Goal: Task Accomplishment & Management: Use online tool/utility

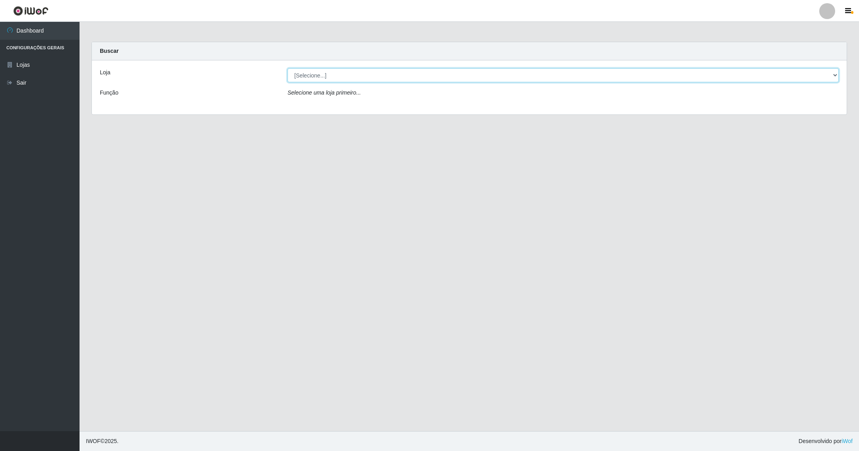
click at [833, 74] on select "[Selecione...] SuperShow - Asa Norte" at bounding box center [562, 75] width 551 height 14
select select "71"
click at [287, 68] on select "[Selecione...] SuperShow - Asa Norte" at bounding box center [562, 75] width 551 height 14
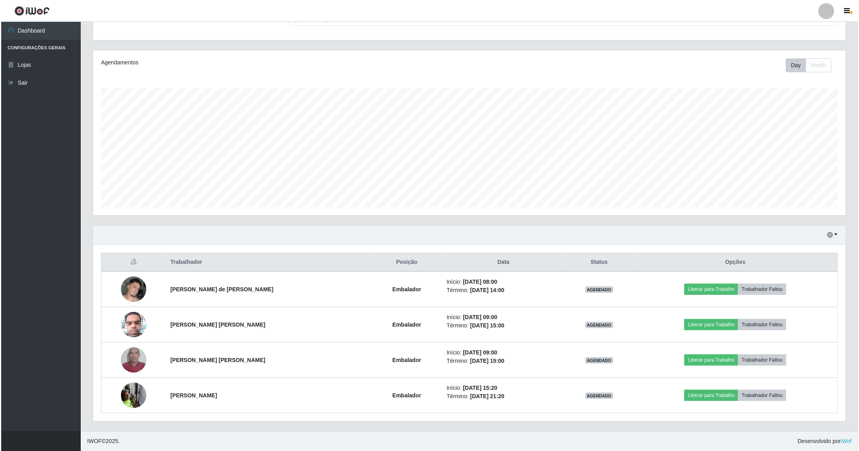
scroll to position [79, 0]
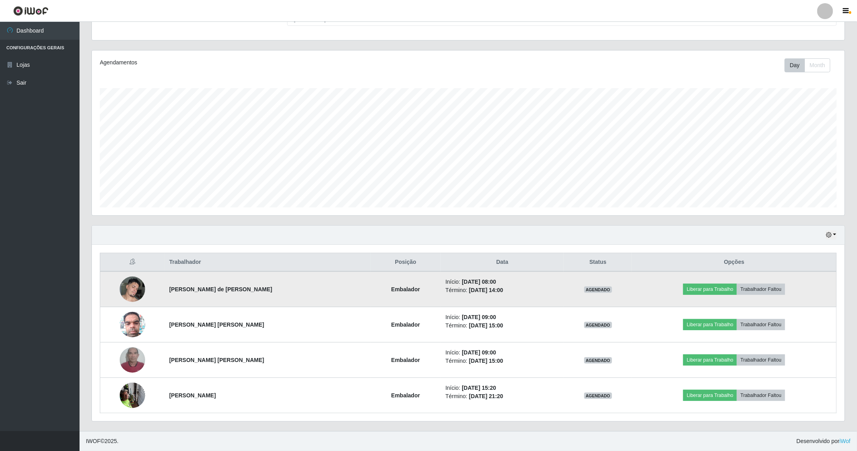
click at [138, 291] on img at bounding box center [132, 289] width 25 height 34
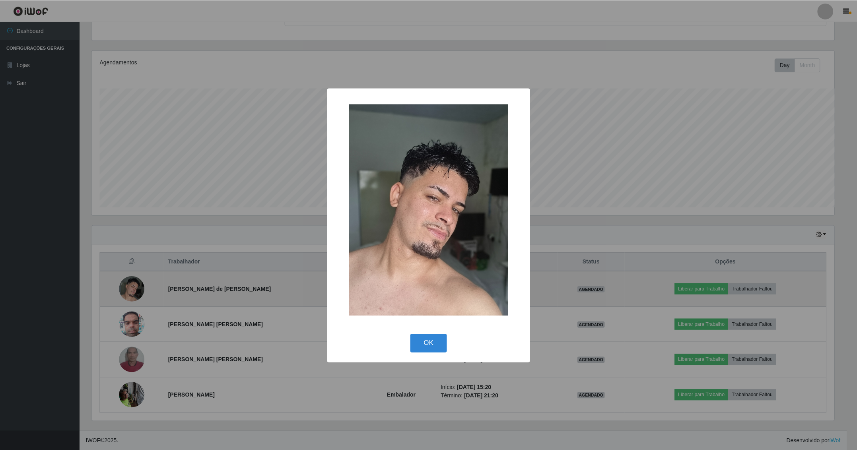
scroll to position [166, 744]
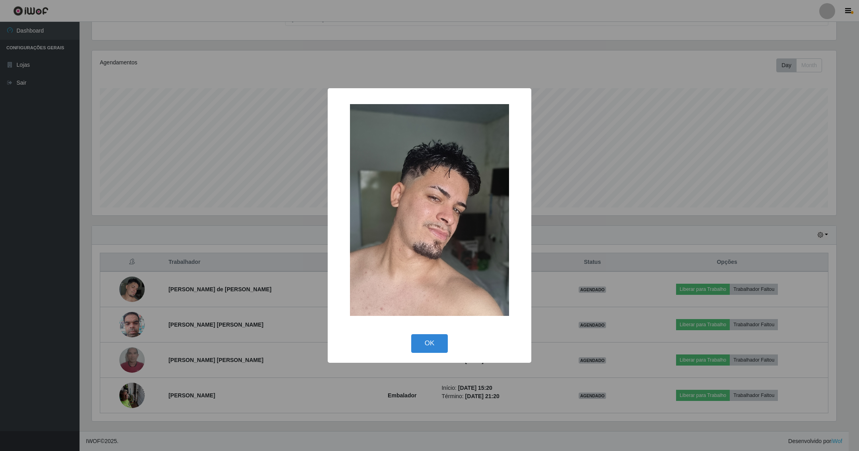
click at [247, 243] on div "× OK Cancel" at bounding box center [429, 225] width 859 height 451
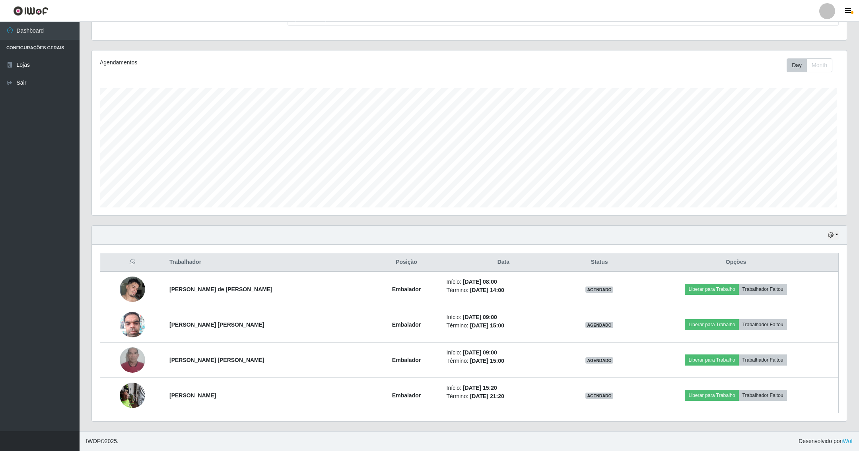
scroll to position [166, 752]
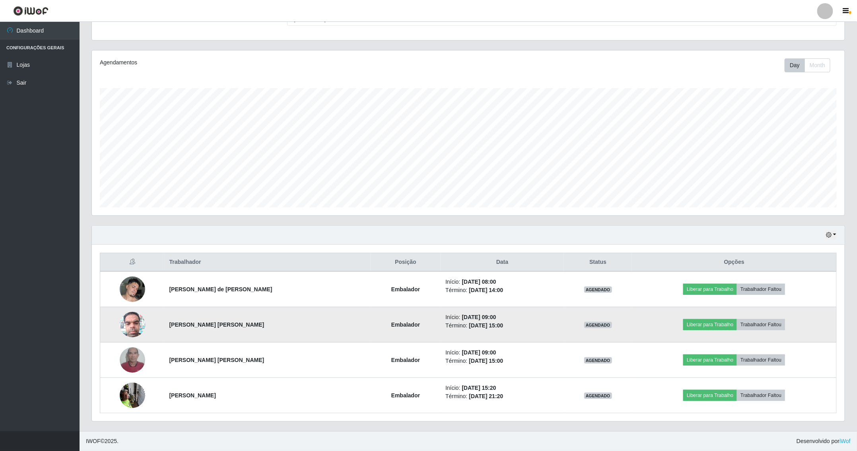
click at [136, 327] on img at bounding box center [132, 325] width 25 height 34
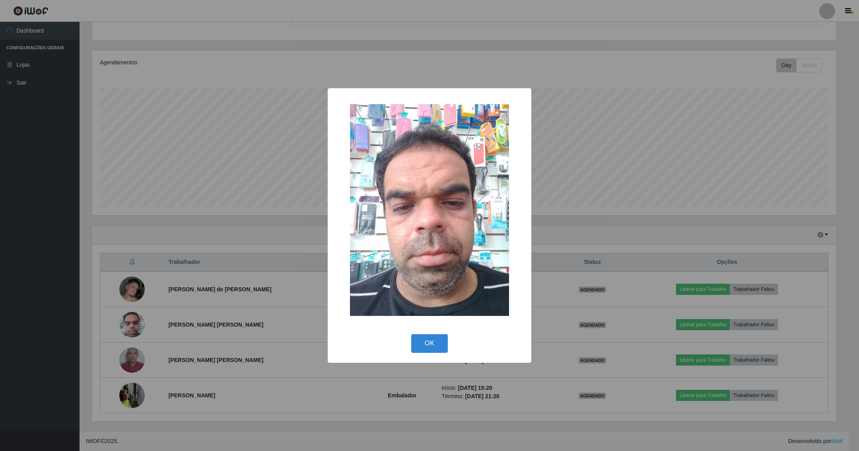
click at [248, 243] on div "× OK Cancel" at bounding box center [429, 225] width 859 height 451
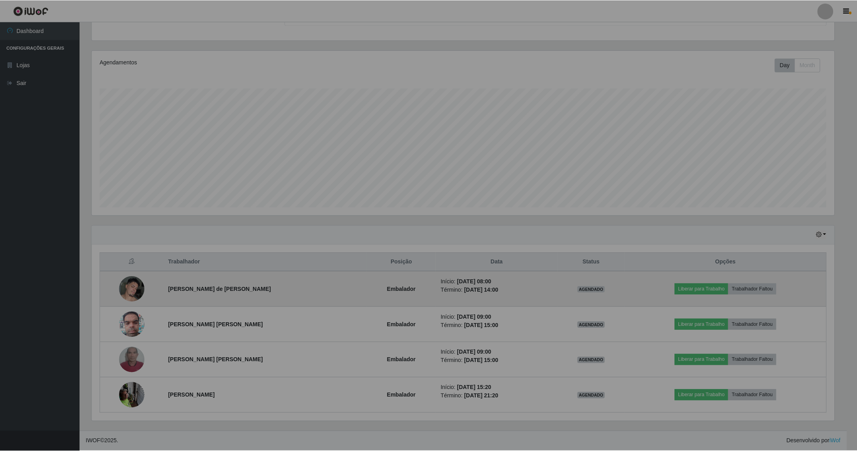
scroll to position [166, 752]
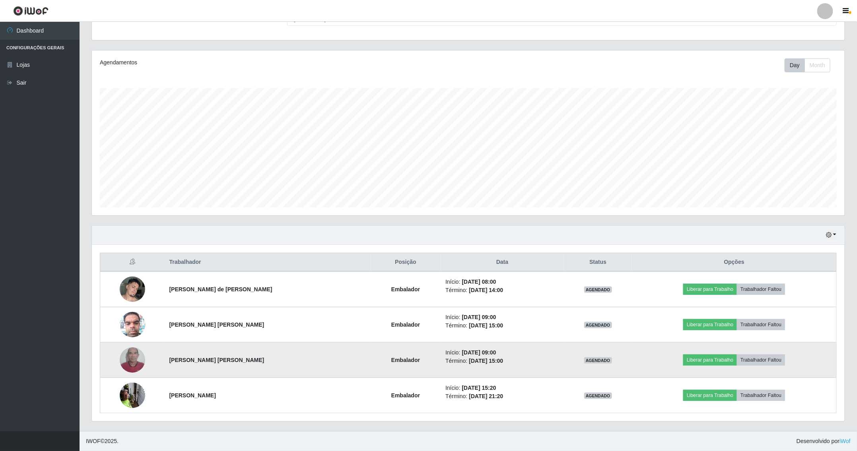
click at [132, 353] on img at bounding box center [132, 360] width 25 height 45
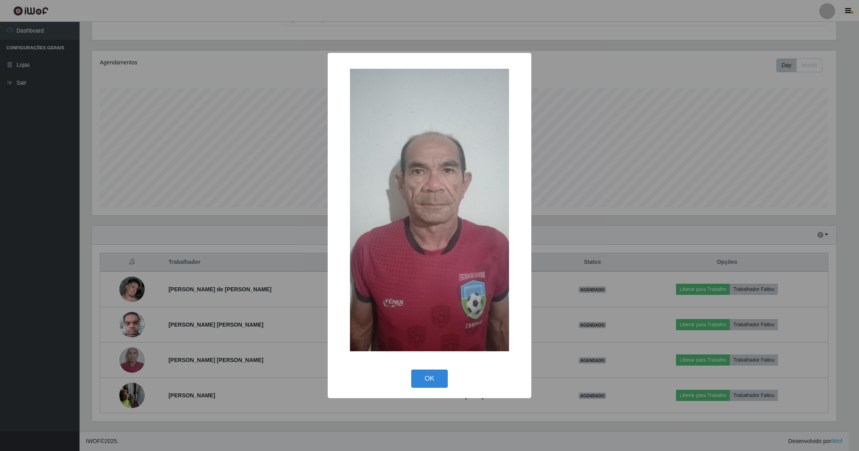
click at [244, 261] on div "× OK Cancel" at bounding box center [429, 225] width 859 height 451
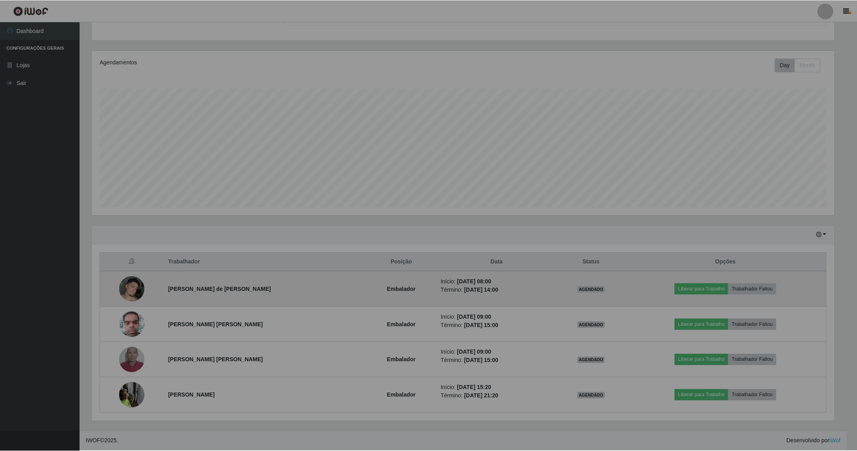
scroll to position [166, 752]
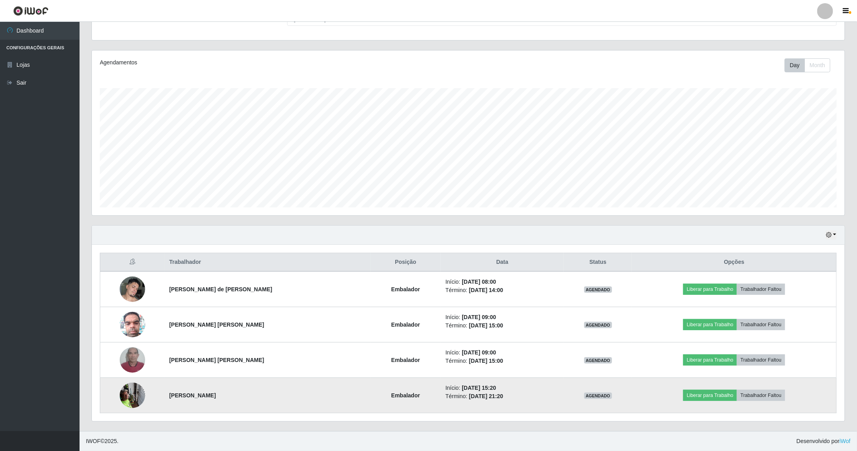
click at [130, 393] on img at bounding box center [132, 395] width 25 height 34
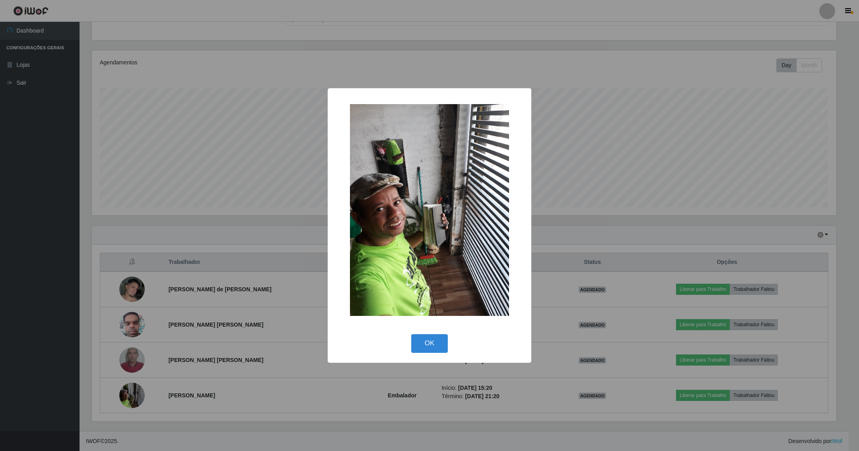
click at [260, 246] on div "× OK Cancel" at bounding box center [429, 225] width 859 height 451
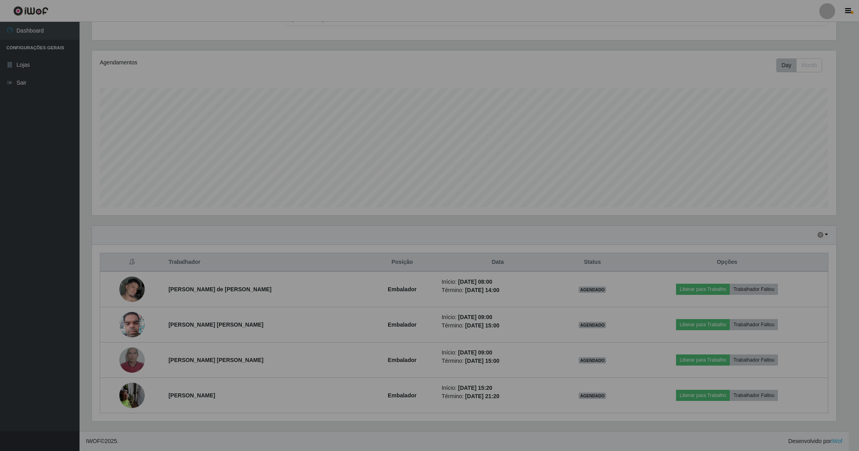
scroll to position [166, 752]
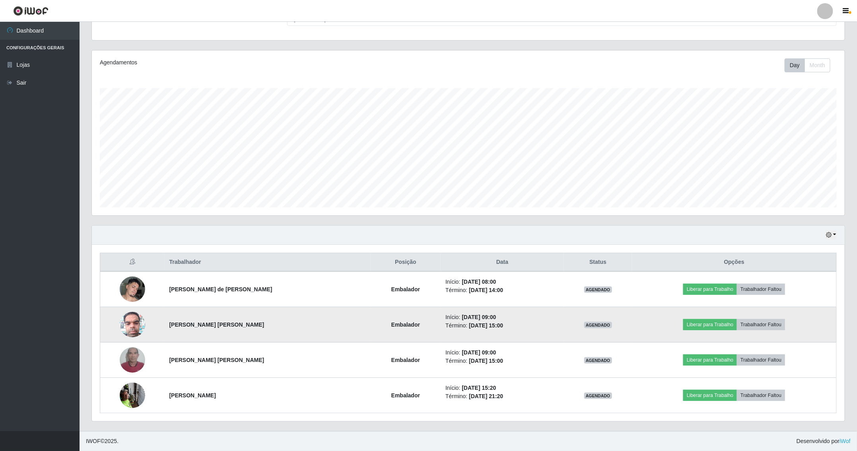
drag, startPoint x: 420, startPoint y: 312, endPoint x: 420, endPoint y: 318, distance: 6.0
click at [445, 318] on li "Início: [DATE] 09:00" at bounding box center [502, 317] width 114 height 8
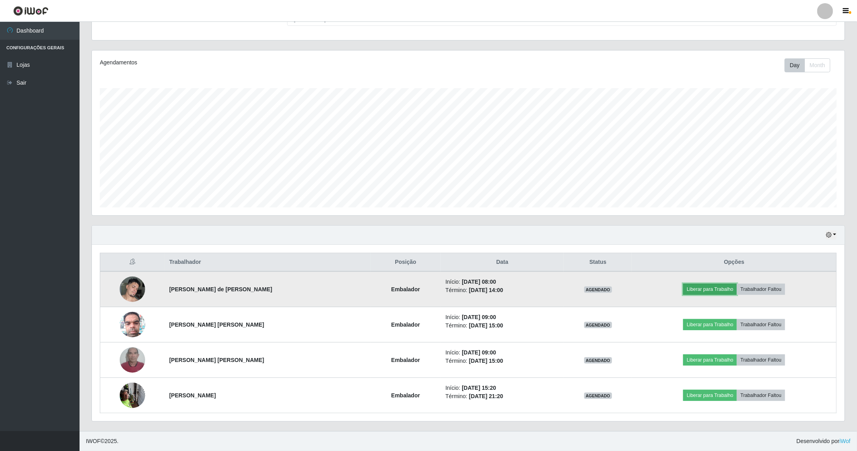
click at [718, 288] on button "Liberar para Trabalho" at bounding box center [710, 289] width 54 height 11
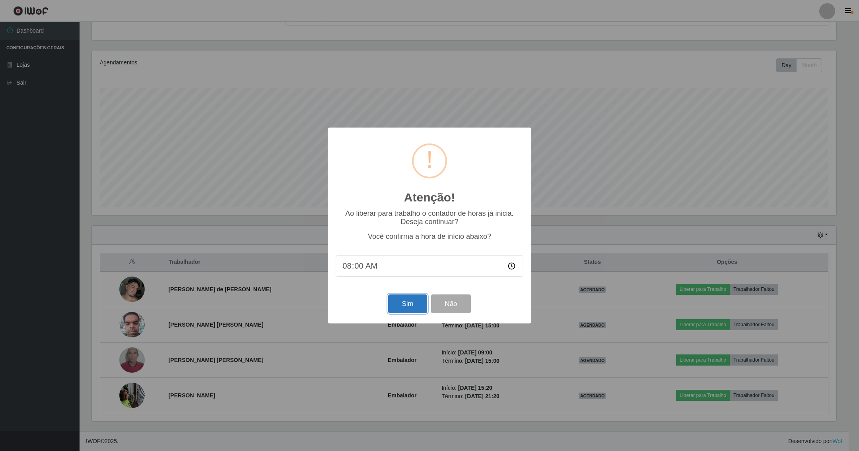
click at [413, 305] on button "Sim" at bounding box center [407, 304] width 39 height 19
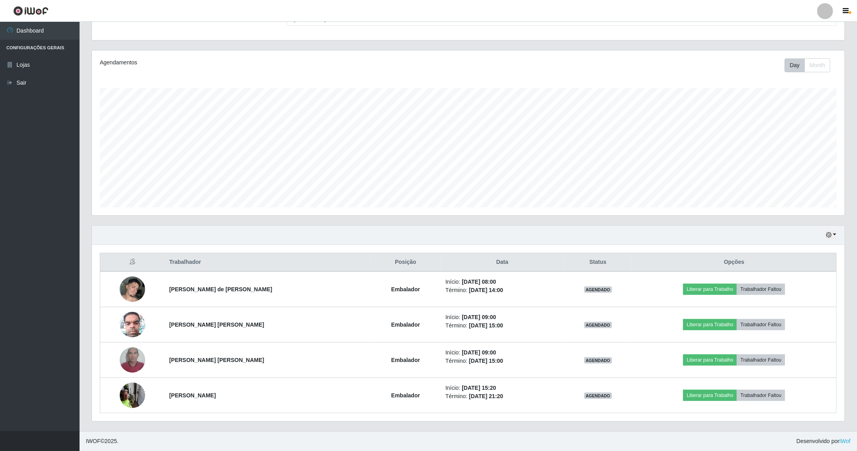
scroll to position [0, 0]
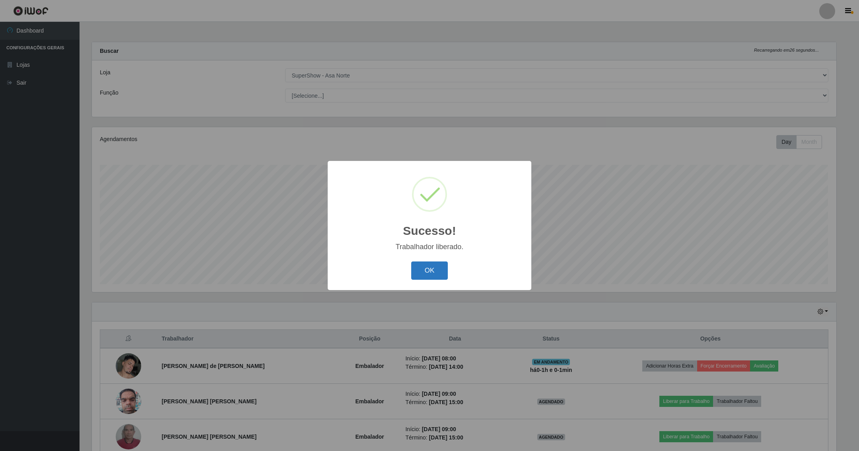
click at [436, 271] on button "OK" at bounding box center [429, 271] width 37 height 19
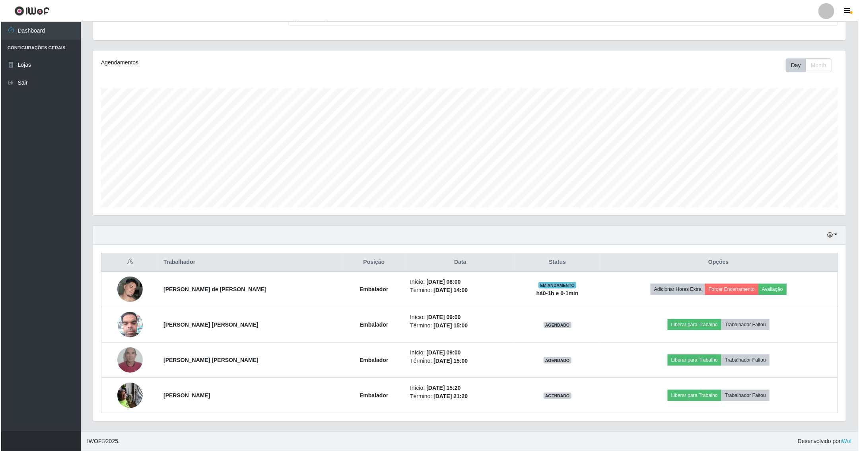
scroll to position [79, 0]
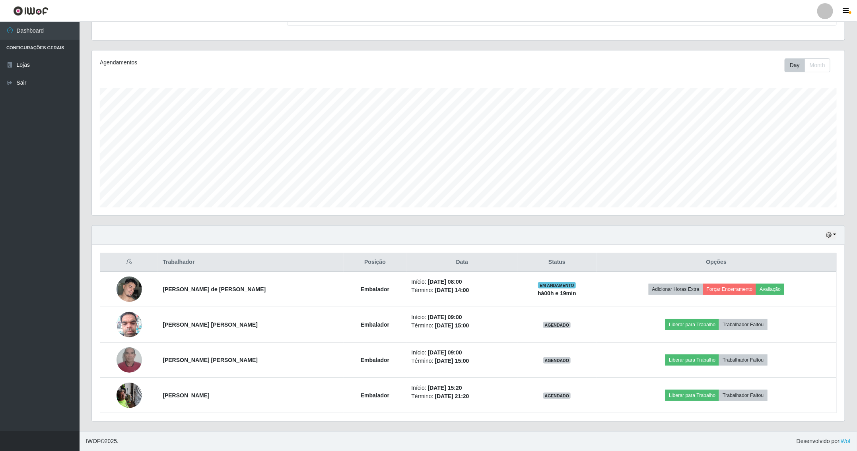
drag, startPoint x: 477, startPoint y: 67, endPoint x: 482, endPoint y: 68, distance: 5.4
click at [482, 66] on div "Day Month" at bounding box center [624, 65] width 437 height 14
click at [376, 211] on div "Agendamentos Day Month 31/07 Agendamentos 52" at bounding box center [468, 132] width 753 height 165
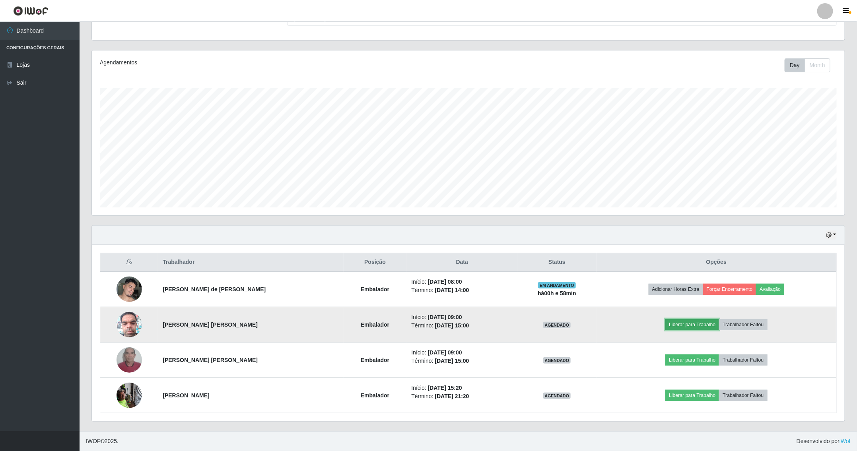
click at [698, 322] on button "Liberar para Trabalho" at bounding box center [692, 324] width 54 height 11
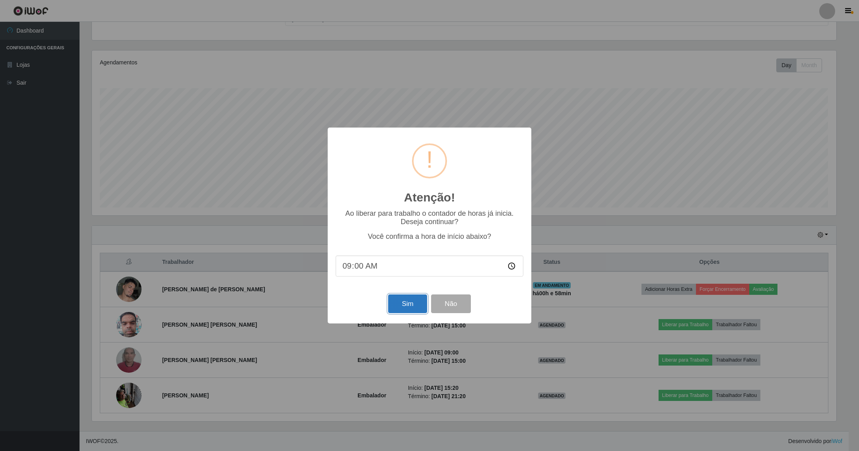
click at [402, 302] on button "Sim" at bounding box center [407, 304] width 39 height 19
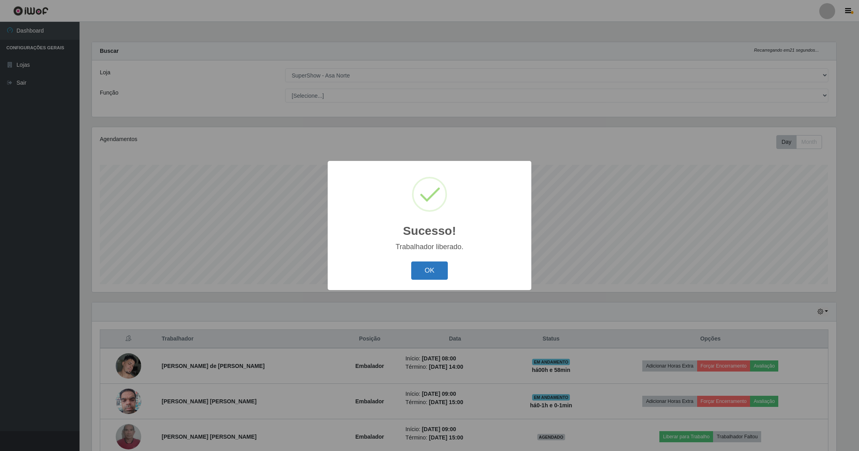
click at [436, 275] on button "OK" at bounding box center [429, 271] width 37 height 19
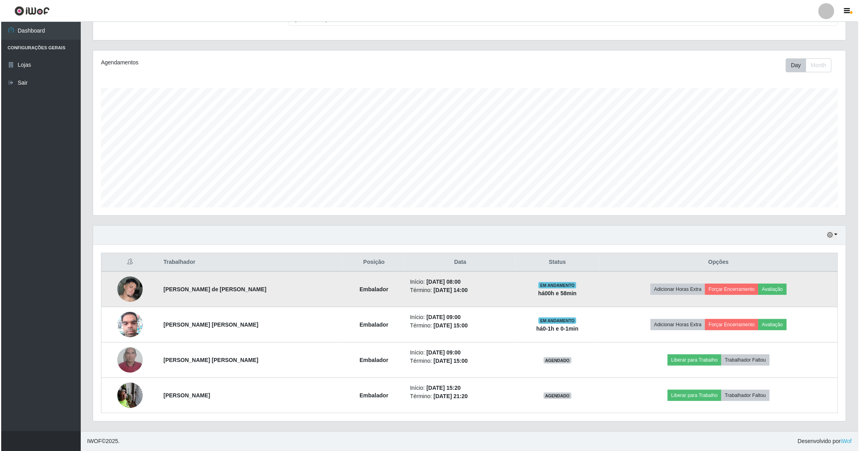
scroll to position [79, 0]
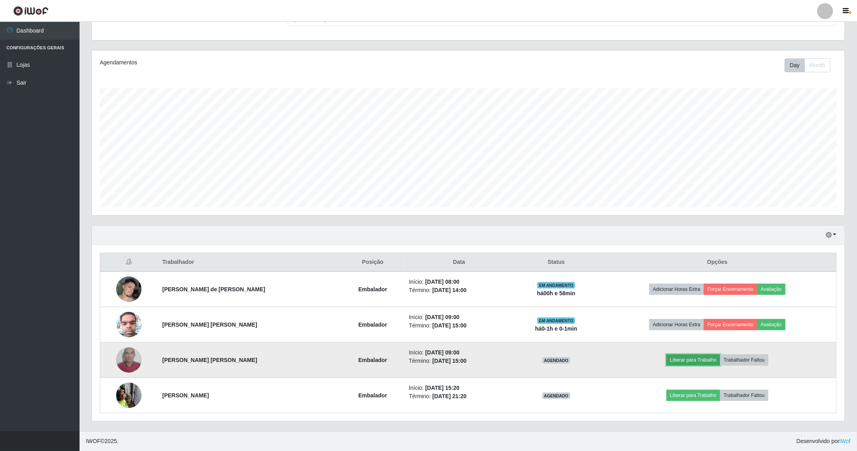
click at [699, 356] on button "Liberar para Trabalho" at bounding box center [693, 360] width 54 height 11
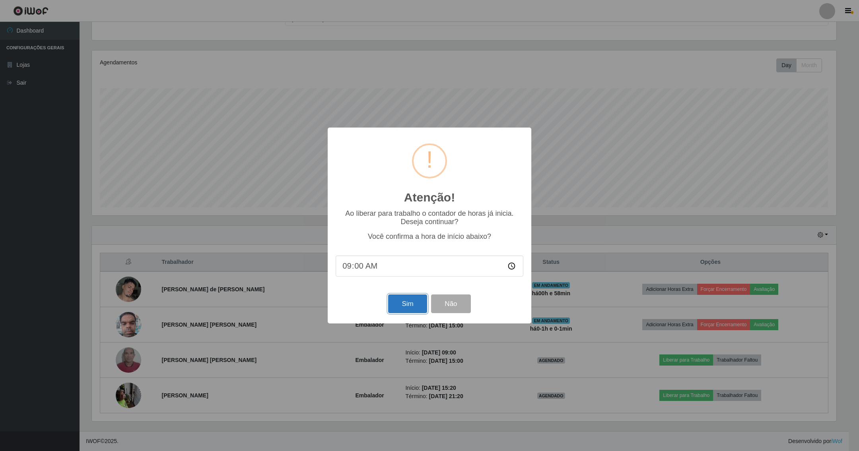
click at [406, 306] on button "Sim" at bounding box center [407, 304] width 39 height 19
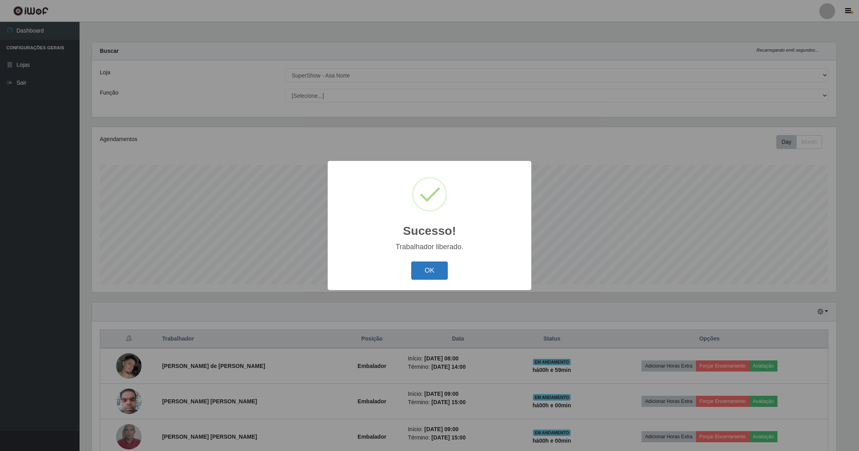
click at [433, 272] on button "OK" at bounding box center [429, 271] width 37 height 19
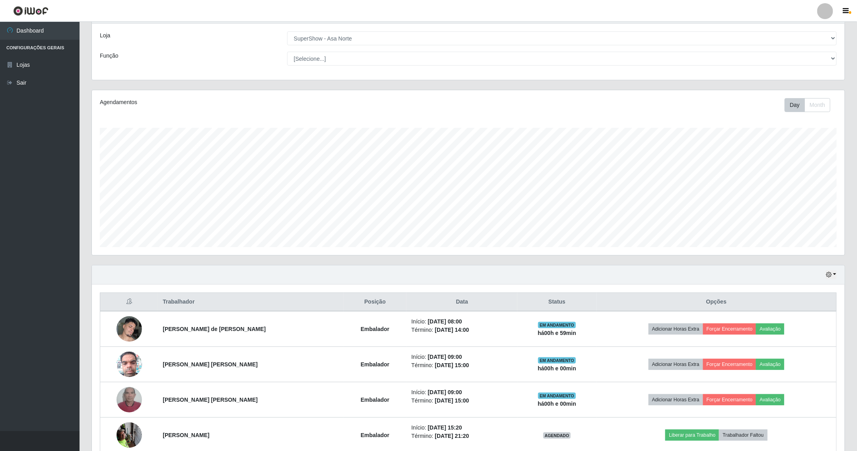
scroll to position [79, 0]
